Goal: Find specific page/section: Find specific page/section

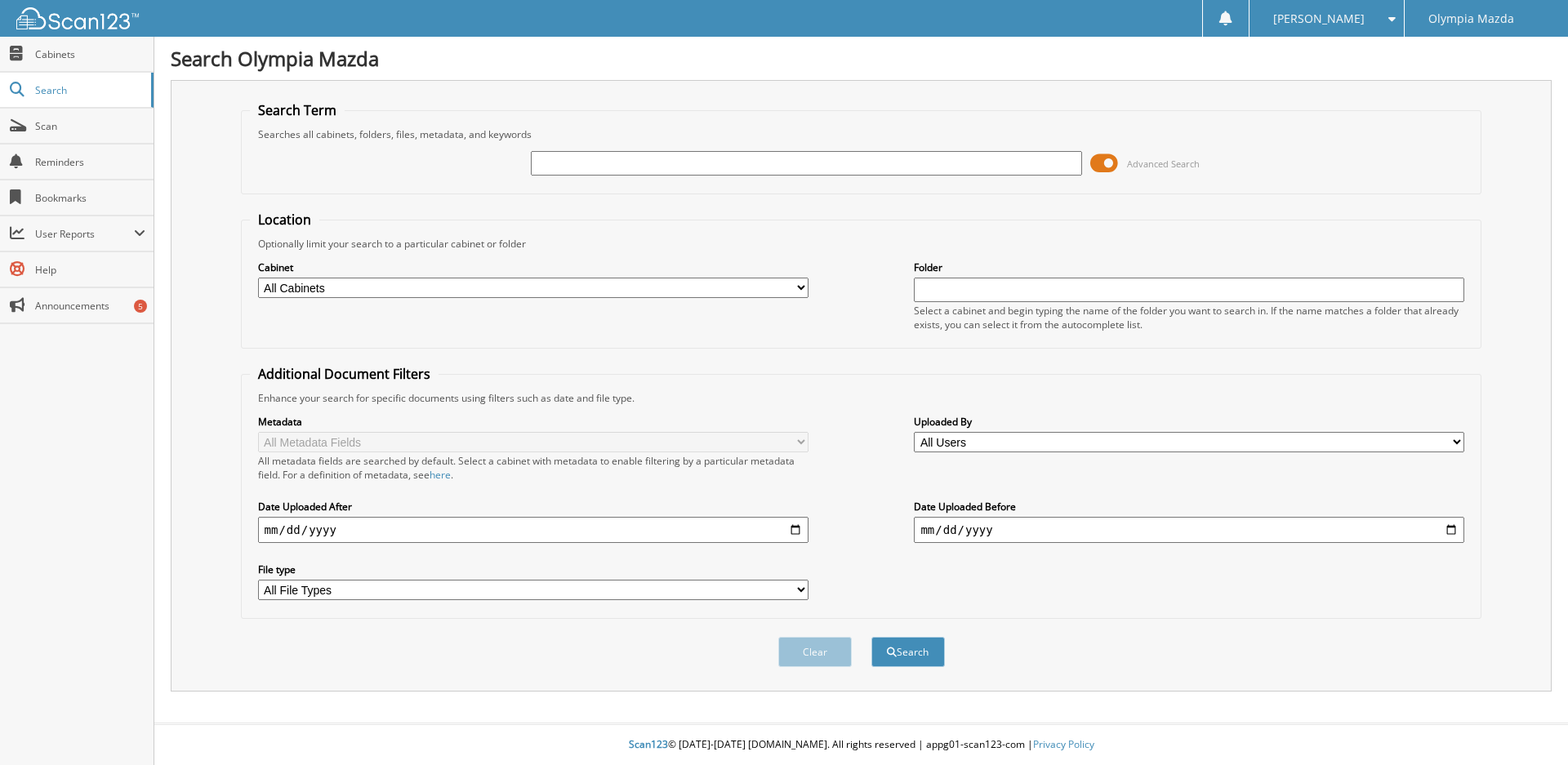
click at [1118, 161] on span "Advanced Search" at bounding box center [1144, 163] width 110 height 24
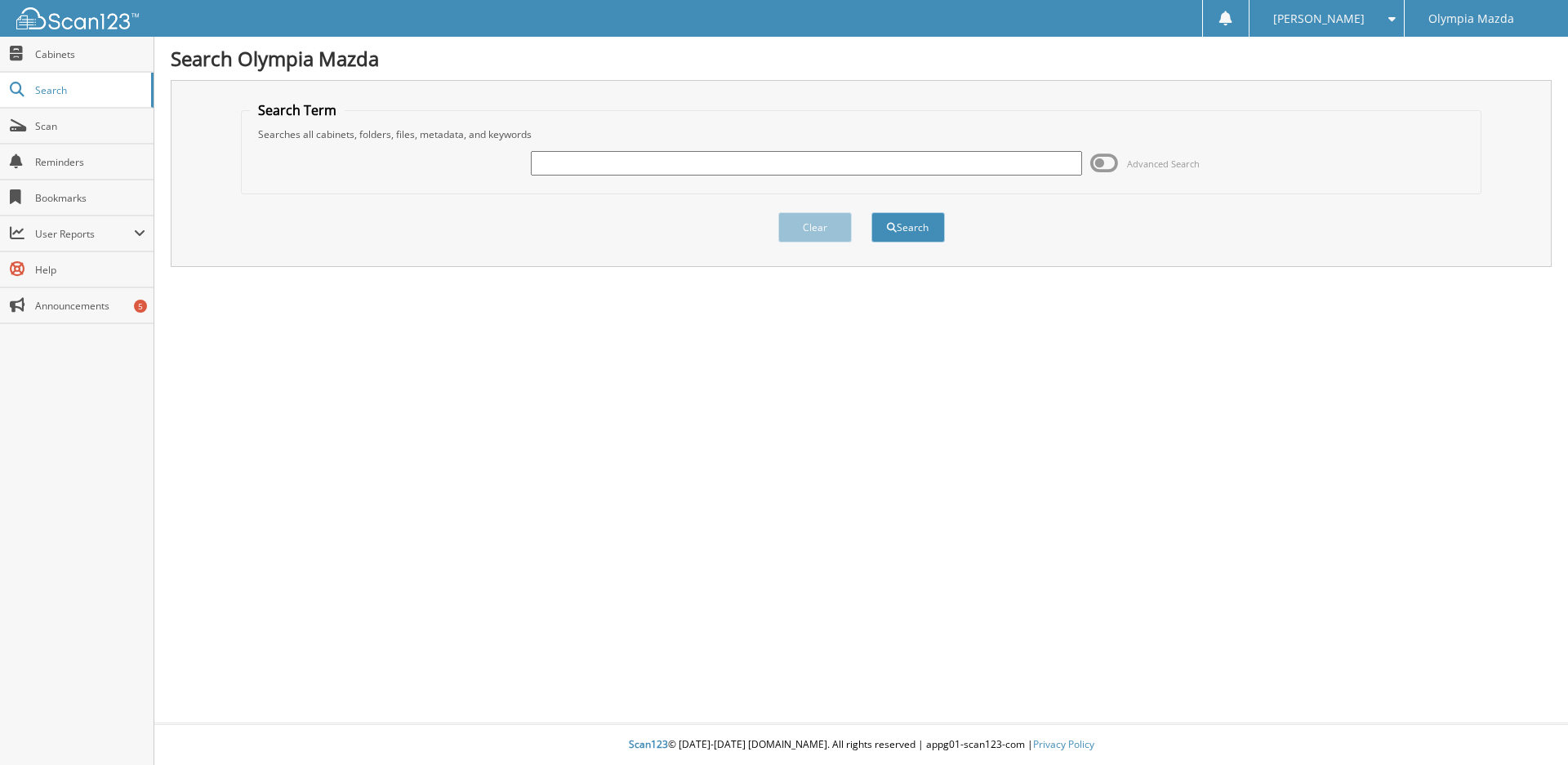
click at [962, 175] on div at bounding box center [806, 163] width 551 height 28
click at [959, 168] on input "text" at bounding box center [806, 163] width 551 height 24
type input "46999"
click at [871, 213] on button "Search" at bounding box center [908, 227] width 73 height 30
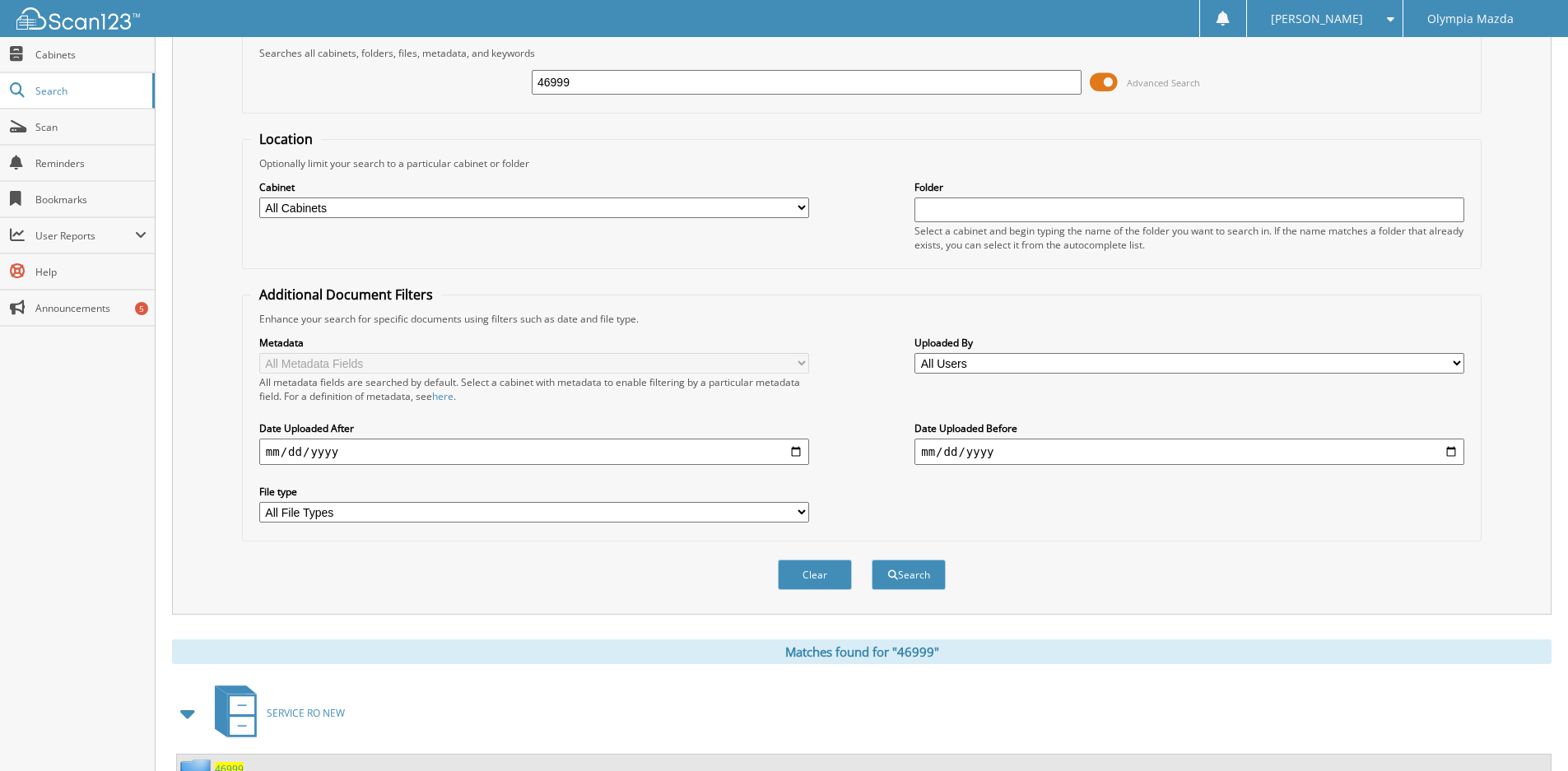
scroll to position [149, 0]
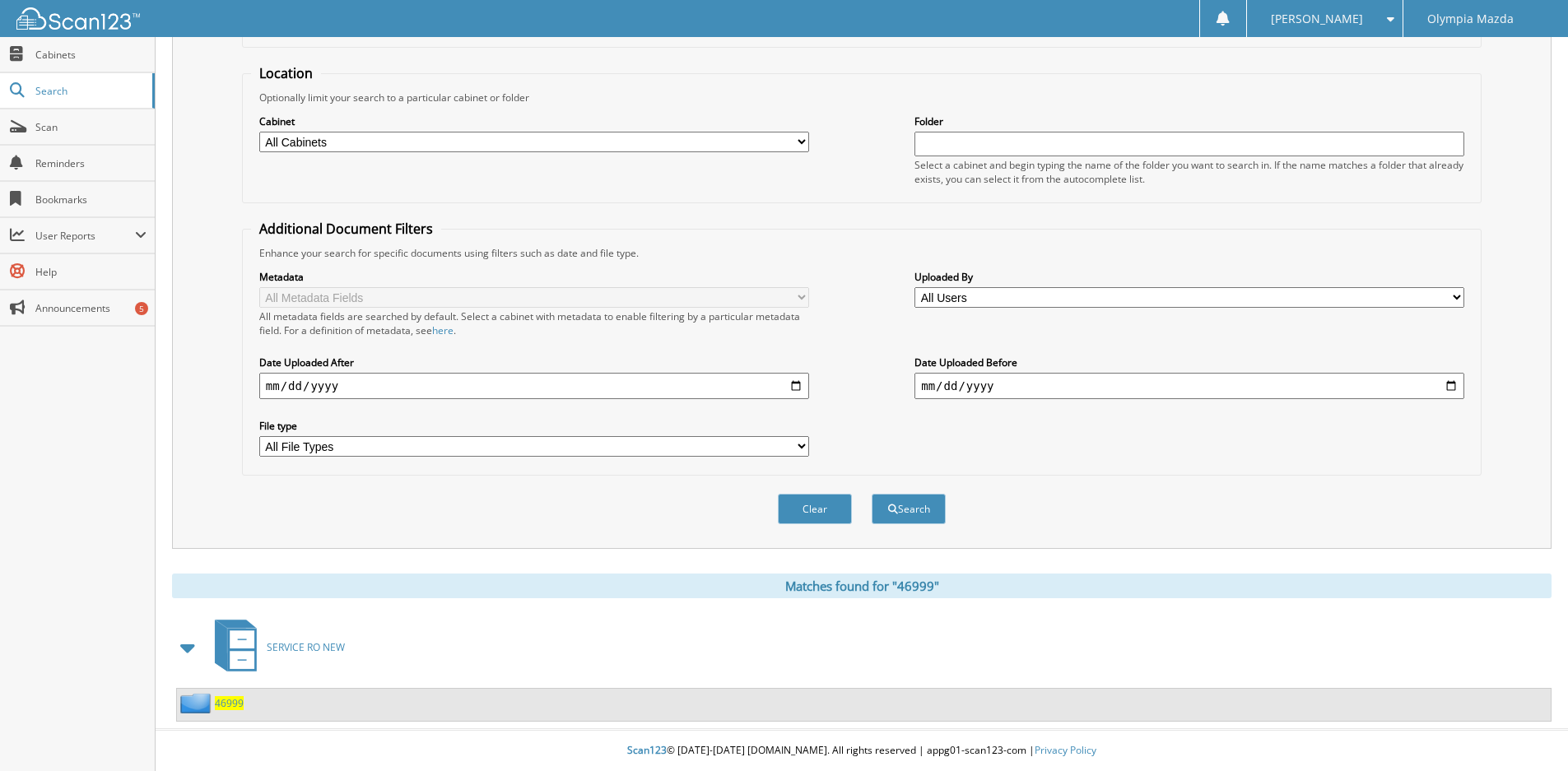
click at [229, 700] on span "46999" at bounding box center [229, 703] width 29 height 14
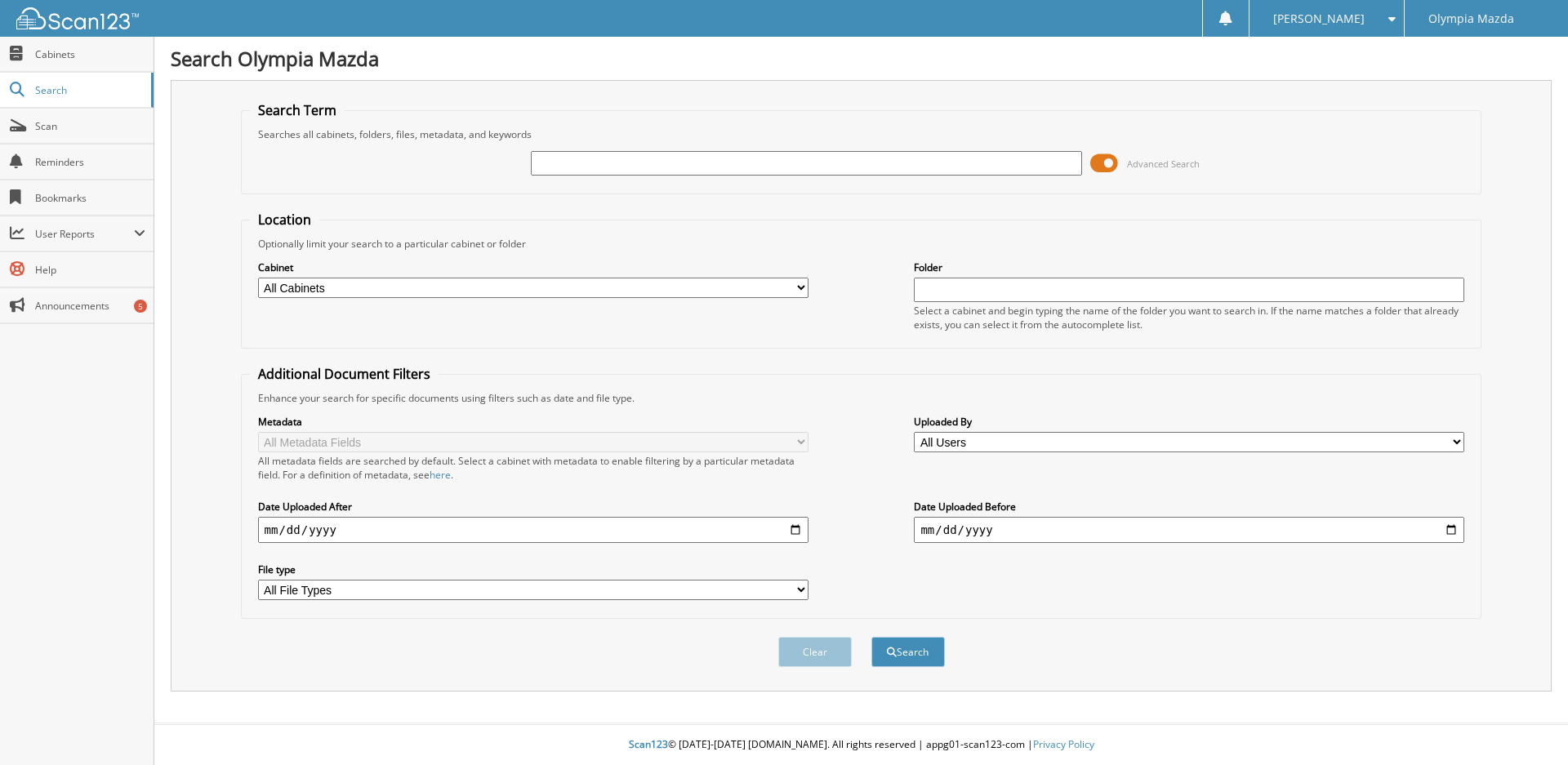
click at [870, 164] on input "text" at bounding box center [806, 163] width 551 height 24
type input "57092"
click at [871, 637] on button "Search" at bounding box center [908, 652] width 73 height 30
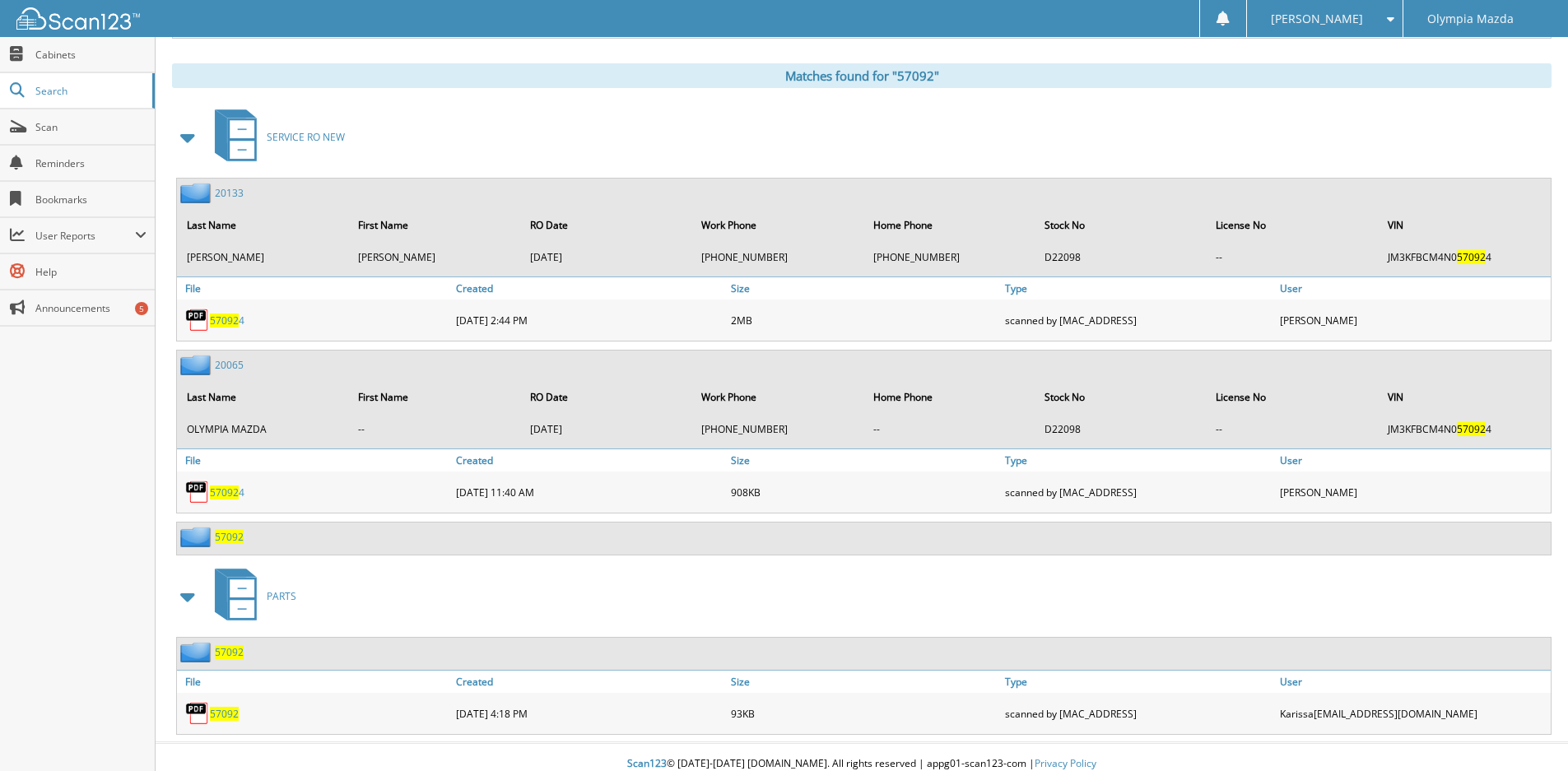
scroll to position [673, 0]
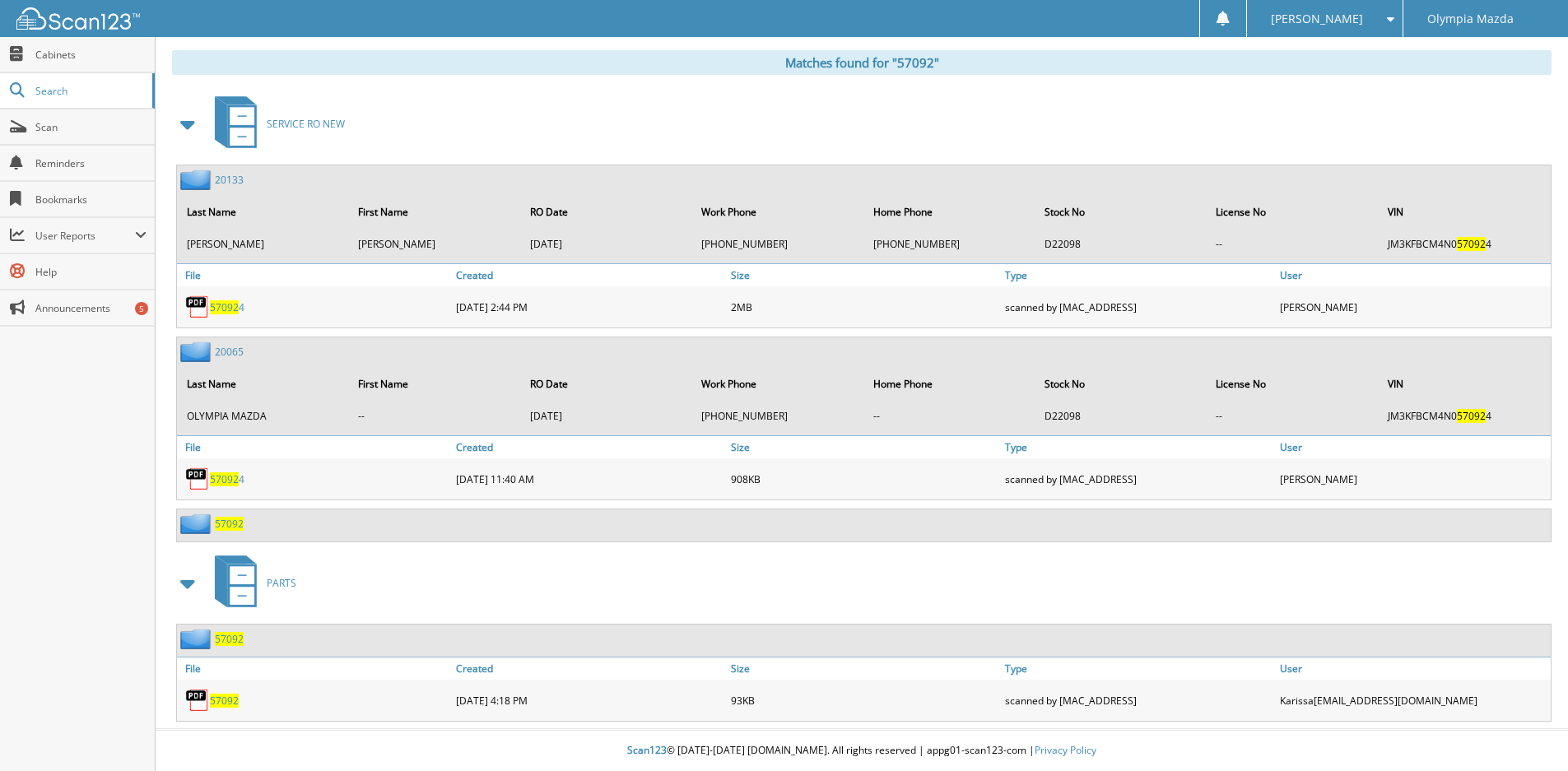
click at [224, 522] on span "57092" at bounding box center [229, 524] width 29 height 14
